Goal: Information Seeking & Learning: Learn about a topic

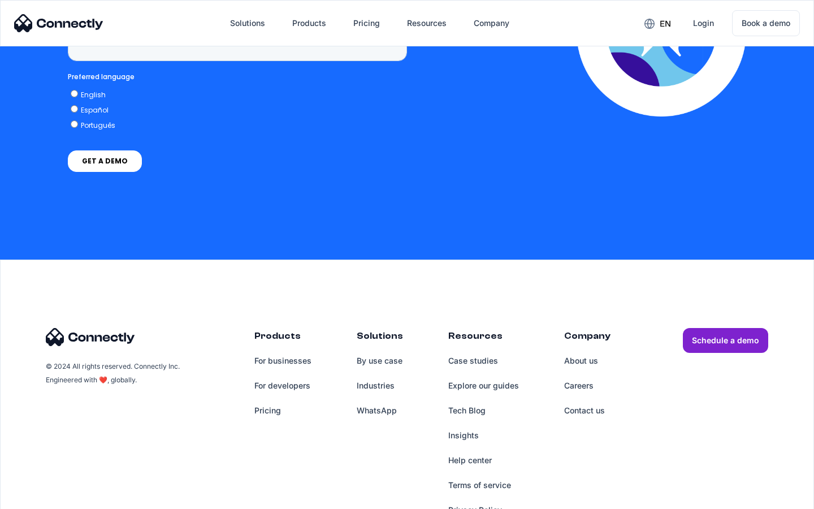
scroll to position [4659, 0]
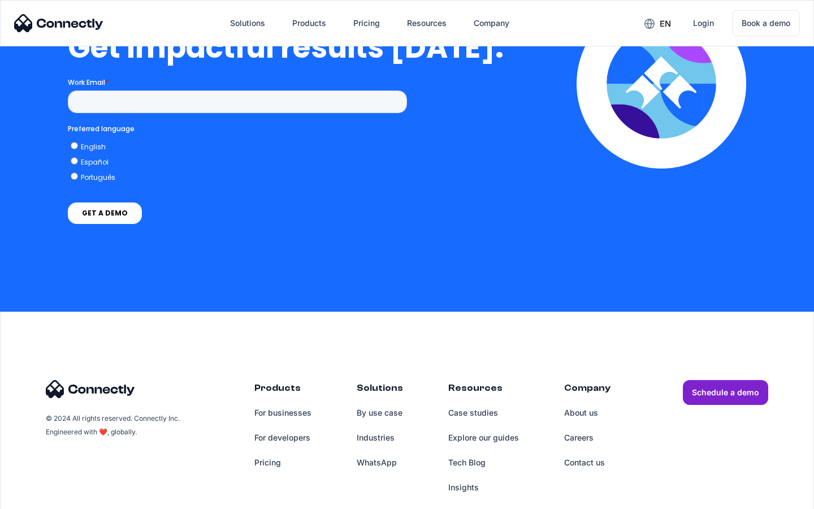
scroll to position [2494, 0]
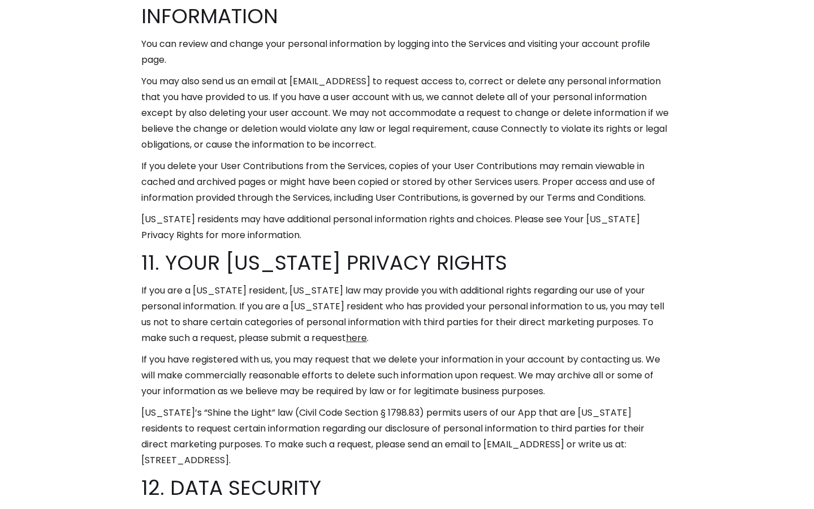
scroll to position [6958, 0]
